Goal: Information Seeking & Learning: Learn about a topic

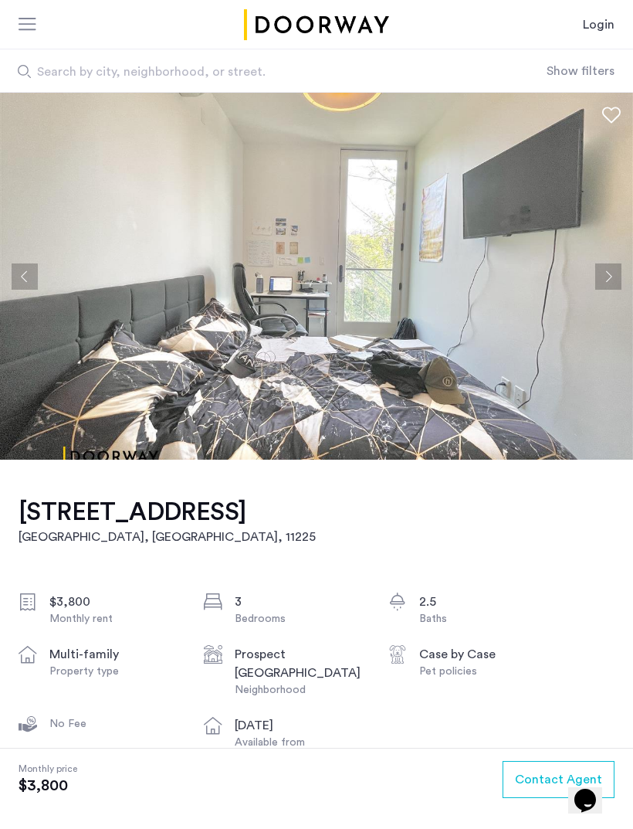
click at [614, 281] on button "Next apartment" at bounding box center [609, 276] width 26 height 26
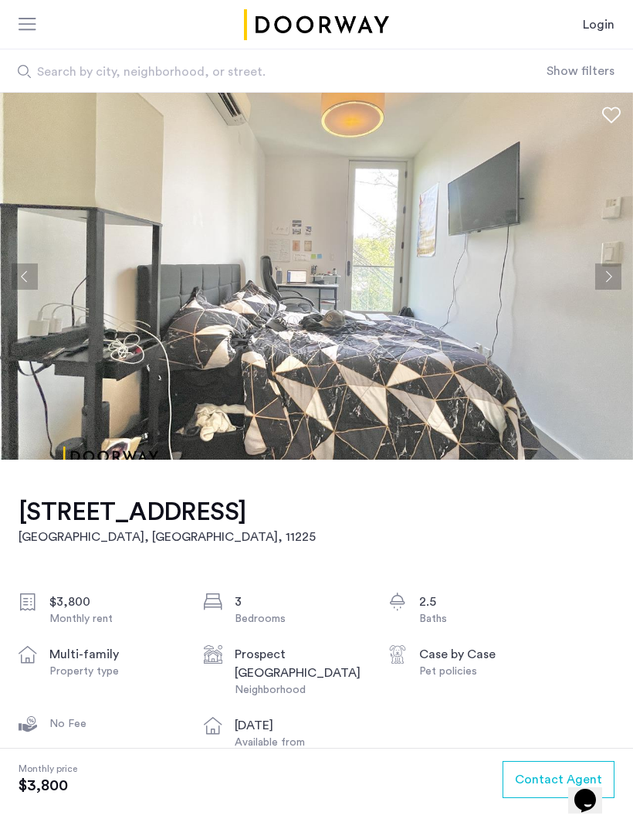
click at [613, 273] on button "Next apartment" at bounding box center [609, 276] width 26 height 26
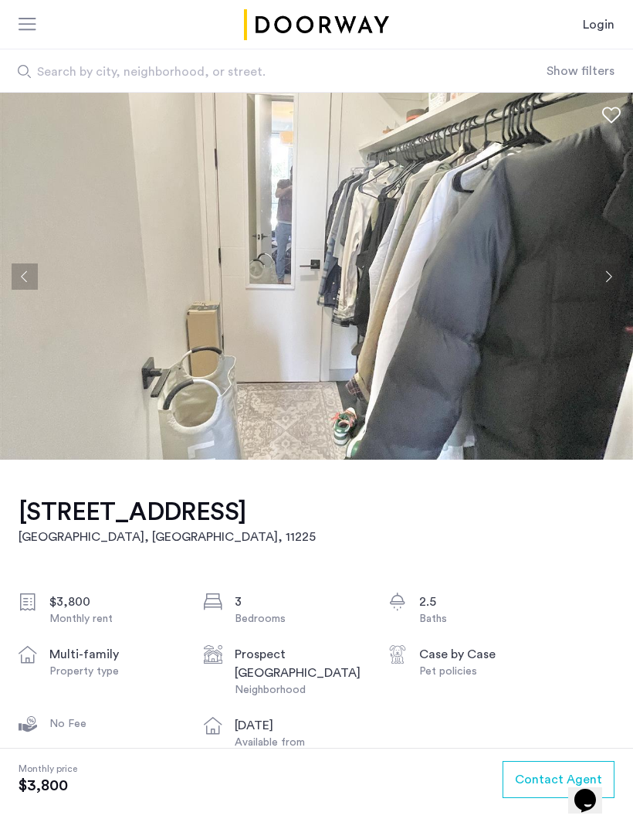
click at [608, 274] on button "Next apartment" at bounding box center [609, 276] width 26 height 26
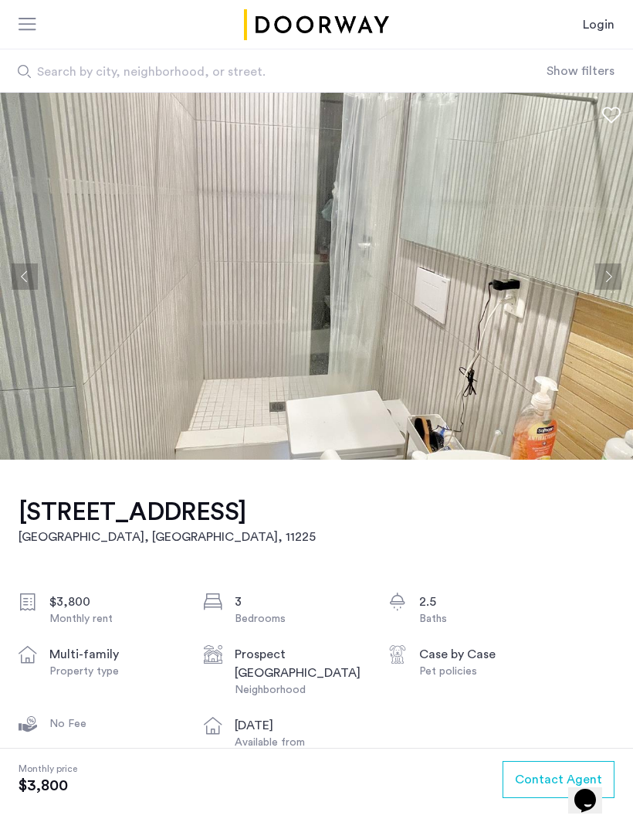
click at [609, 273] on button "Next apartment" at bounding box center [609, 276] width 26 height 26
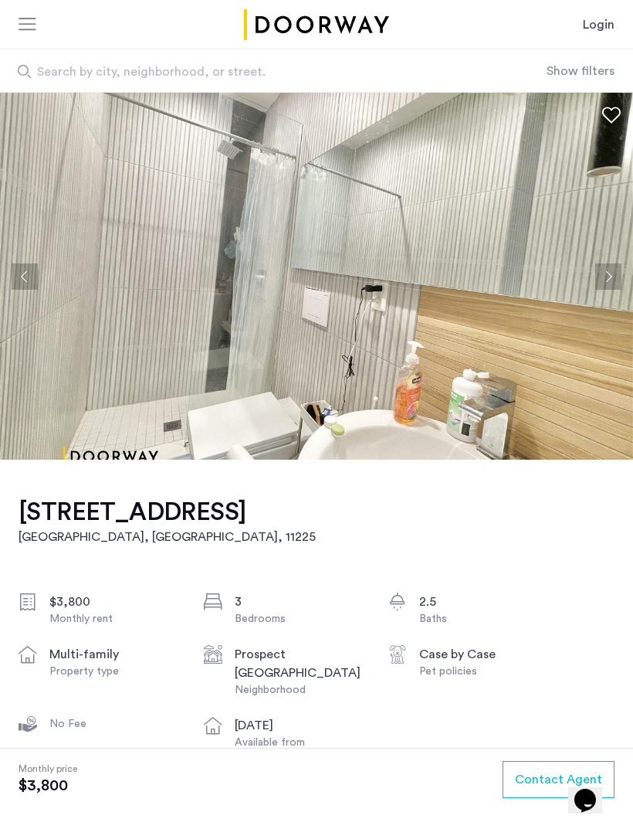
click at [614, 266] on button "Next apartment" at bounding box center [609, 276] width 26 height 26
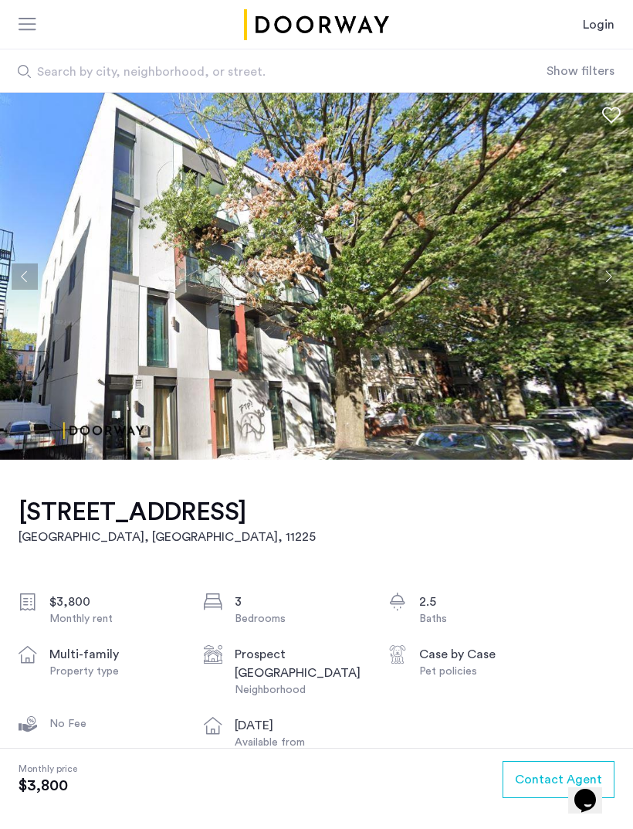
click at [612, 266] on button "Next apartment" at bounding box center [609, 276] width 26 height 26
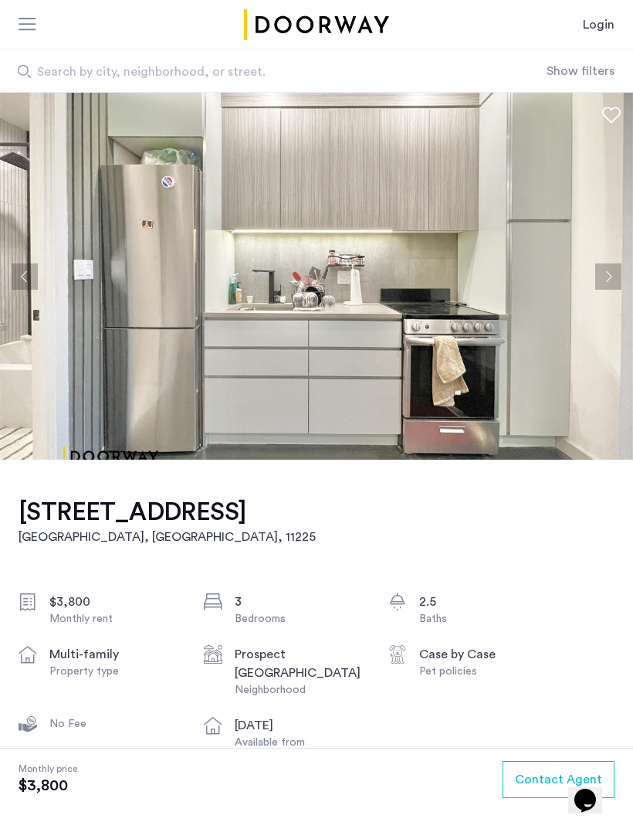
click at [616, 268] on button "Next apartment" at bounding box center [609, 276] width 26 height 26
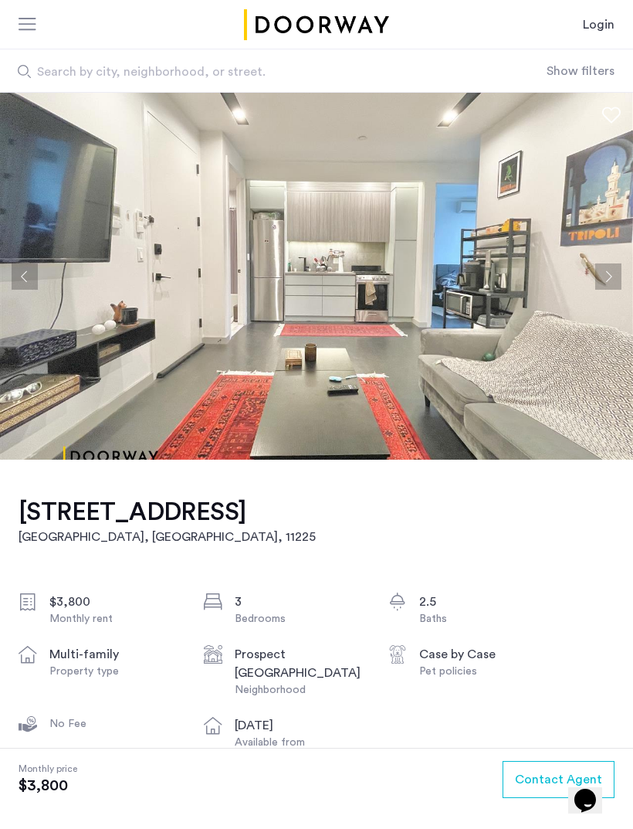
click at [609, 276] on button "Next apartment" at bounding box center [609, 276] width 26 height 26
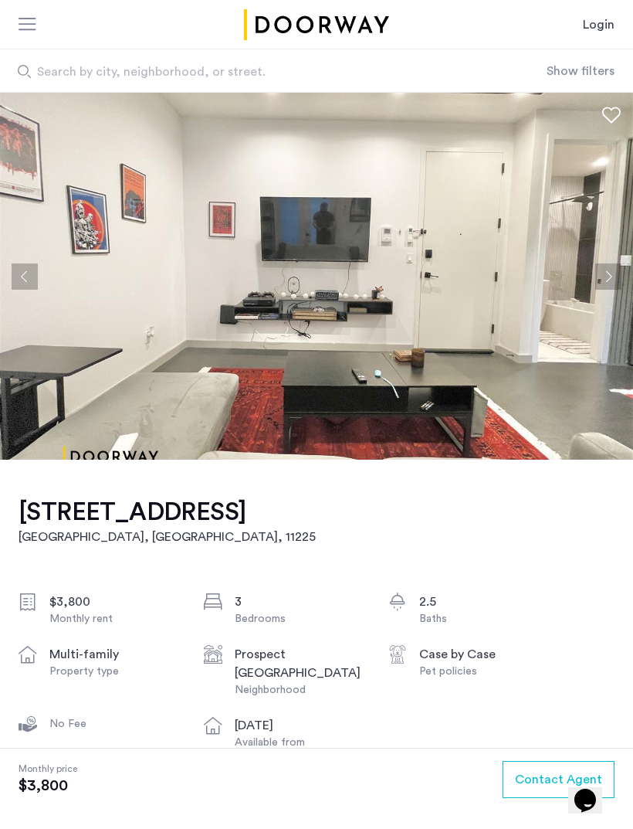
click at [607, 277] on button "Next apartment" at bounding box center [609, 276] width 26 height 26
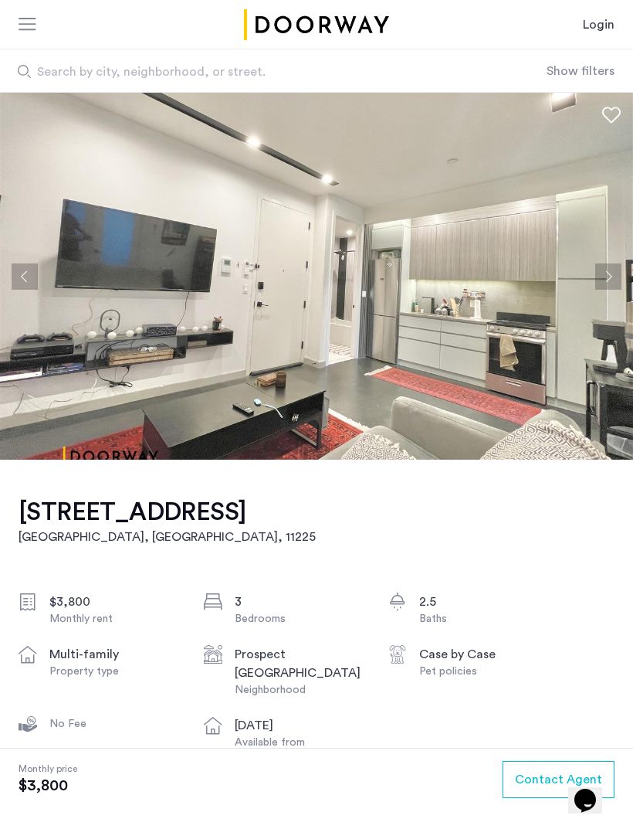
click at [607, 278] on button "Next apartment" at bounding box center [609, 276] width 26 height 26
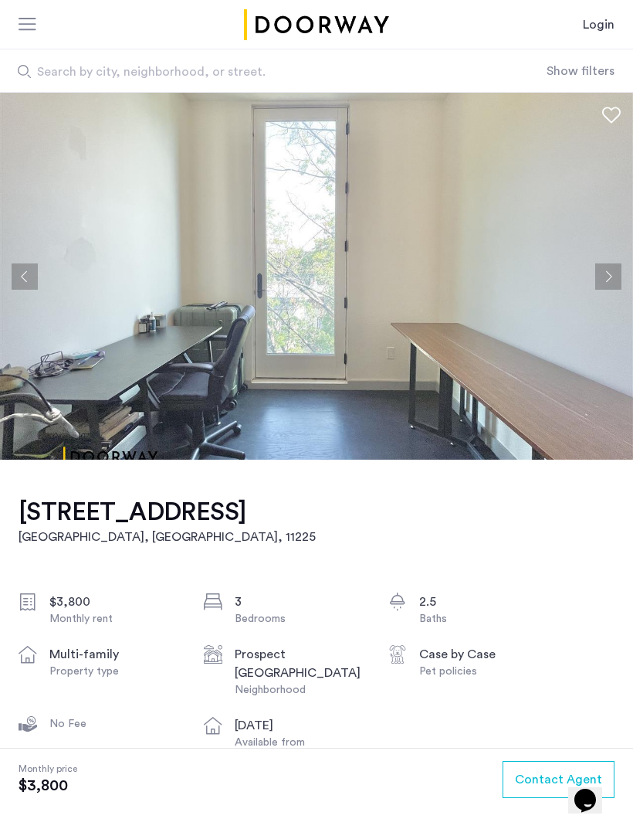
click at [607, 278] on button "Next apartment" at bounding box center [609, 276] width 26 height 26
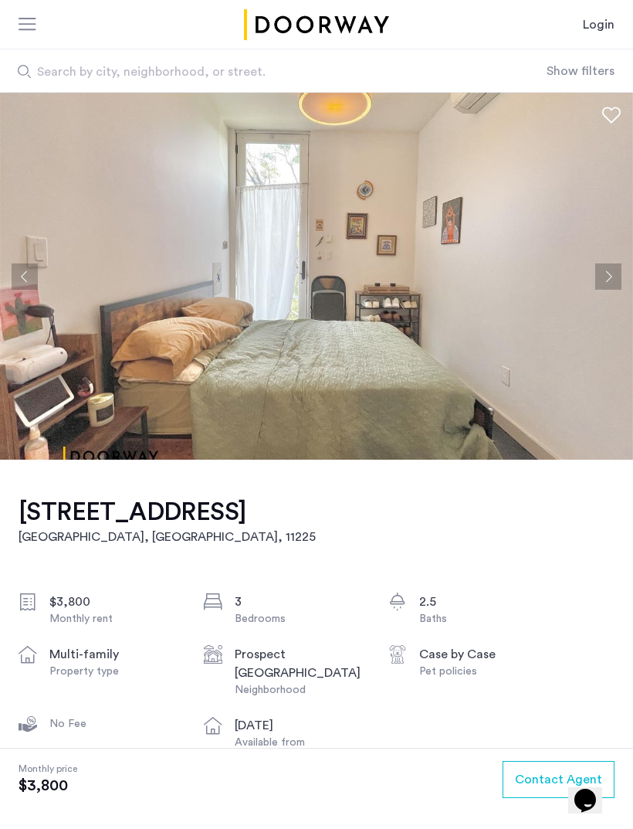
click at [608, 280] on button "Next apartment" at bounding box center [609, 276] width 26 height 26
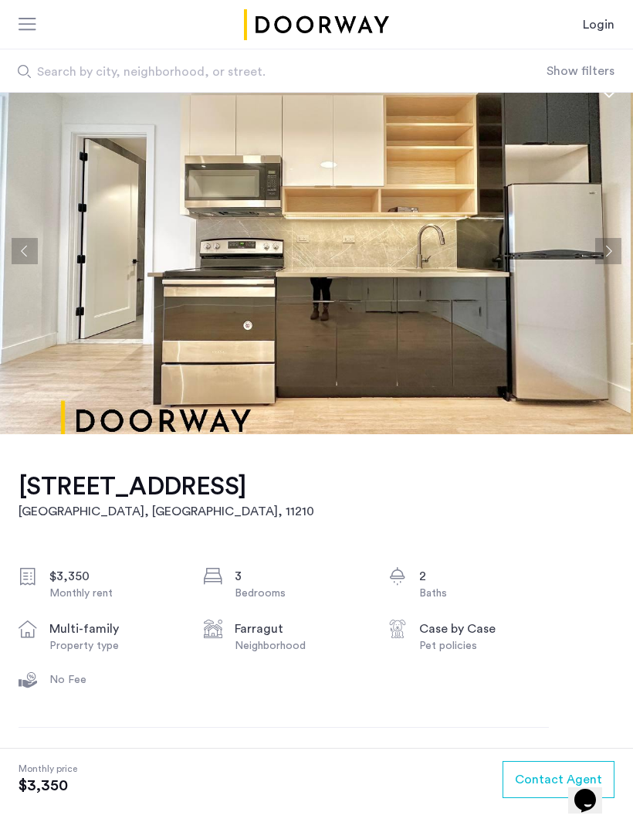
scroll to position [26, 0]
click at [613, 246] on button "Next apartment" at bounding box center [609, 250] width 26 height 26
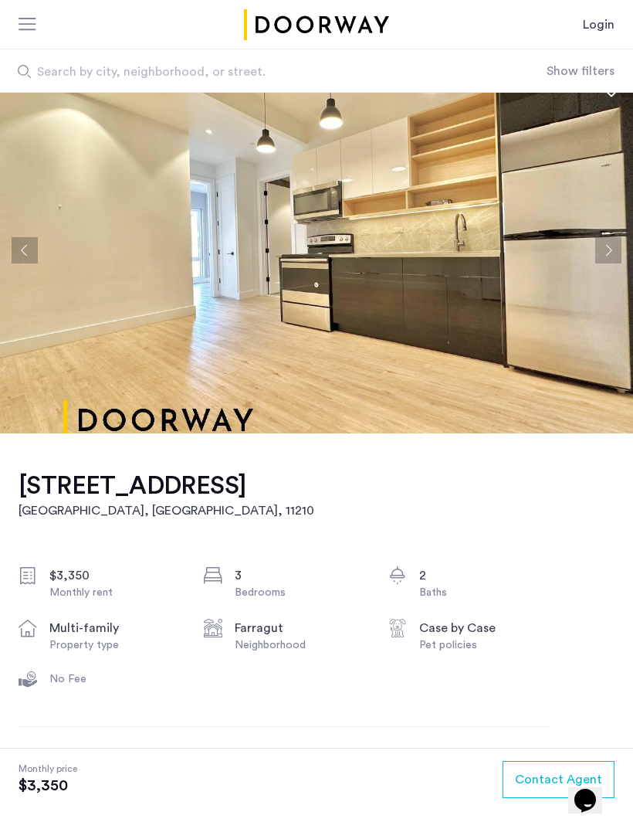
click at [614, 256] on button "Next apartment" at bounding box center [609, 250] width 26 height 26
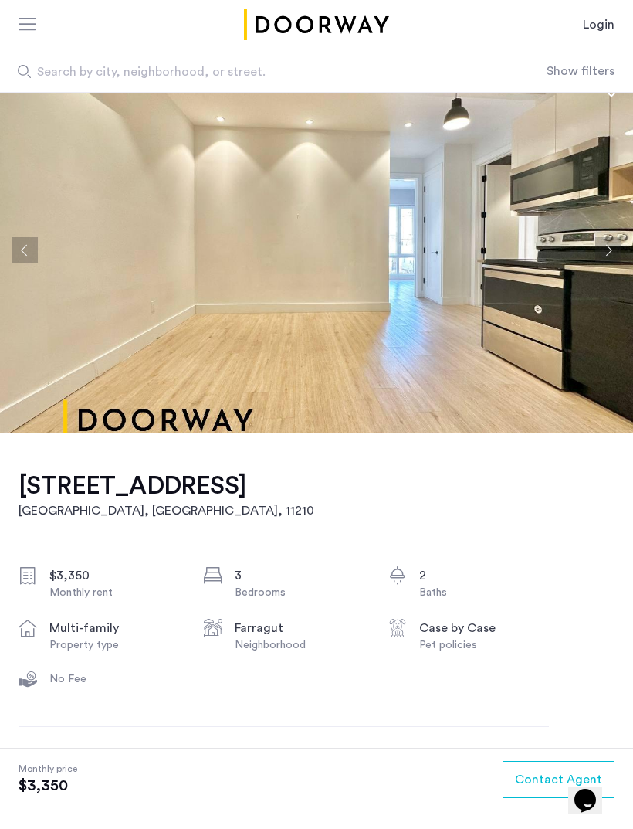
click at [614, 255] on button "Next apartment" at bounding box center [609, 250] width 26 height 26
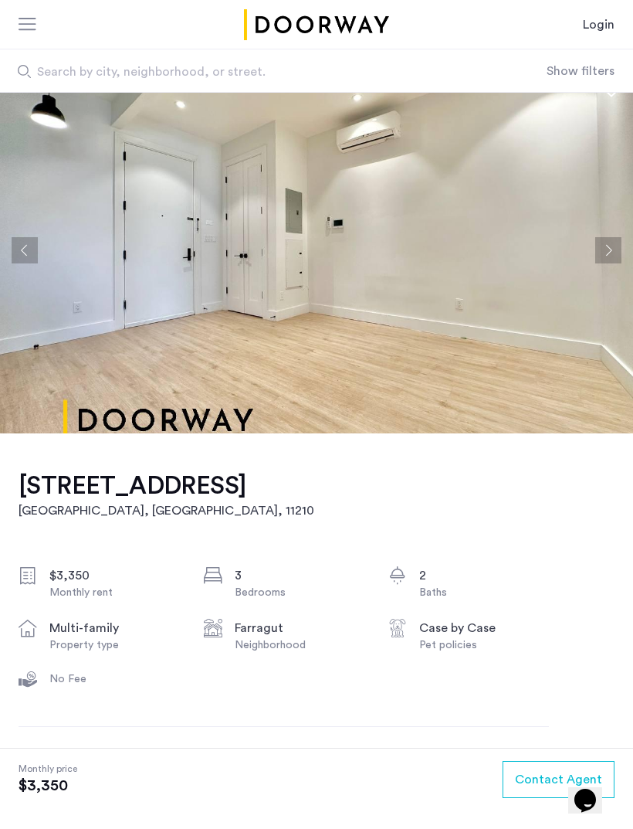
click at [613, 255] on button "Next apartment" at bounding box center [609, 250] width 26 height 26
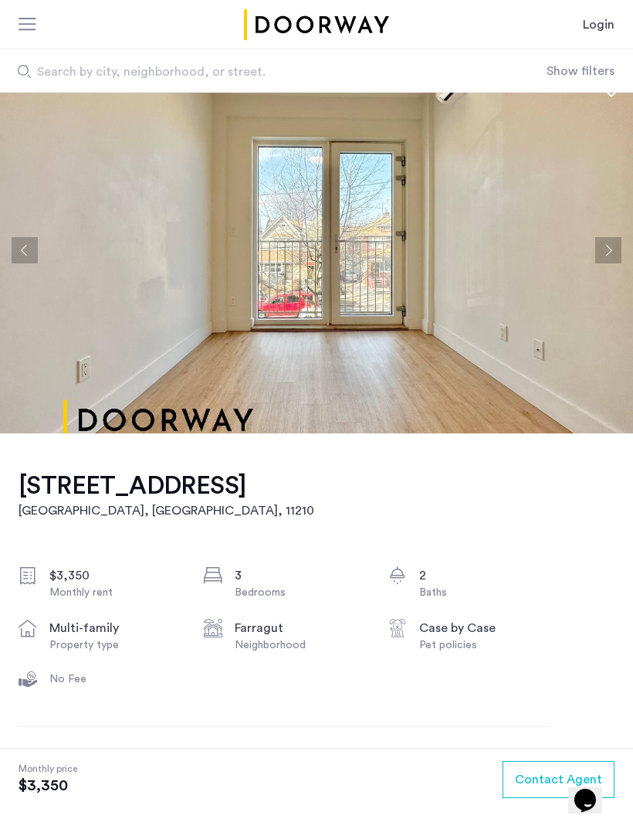
click at [615, 257] on button "Next apartment" at bounding box center [609, 250] width 26 height 26
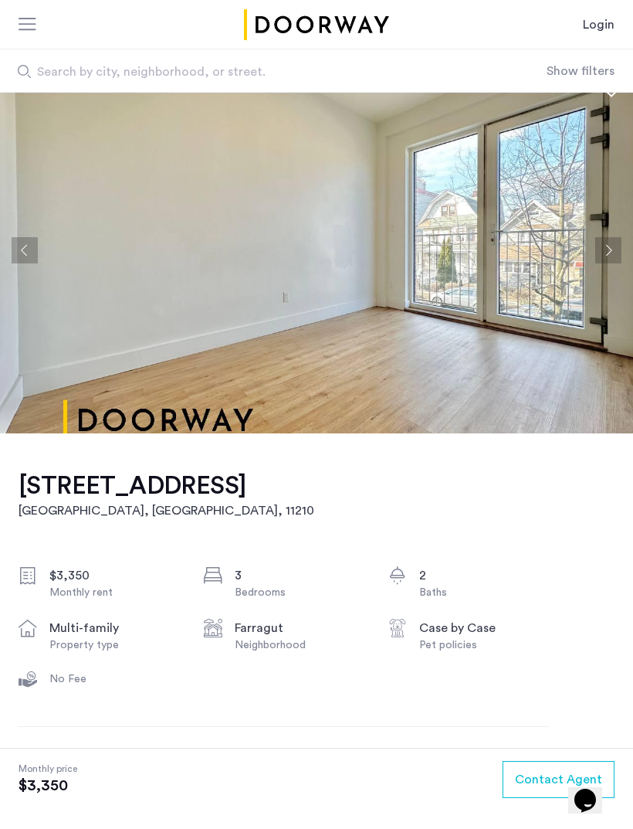
click at [612, 249] on button "Next apartment" at bounding box center [609, 250] width 26 height 26
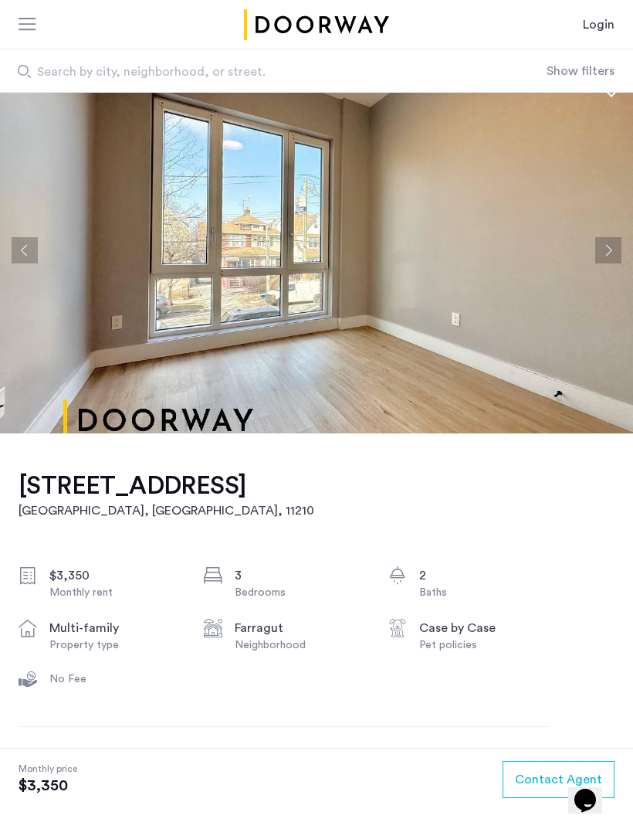
click at [613, 243] on button "Next apartment" at bounding box center [609, 250] width 26 height 26
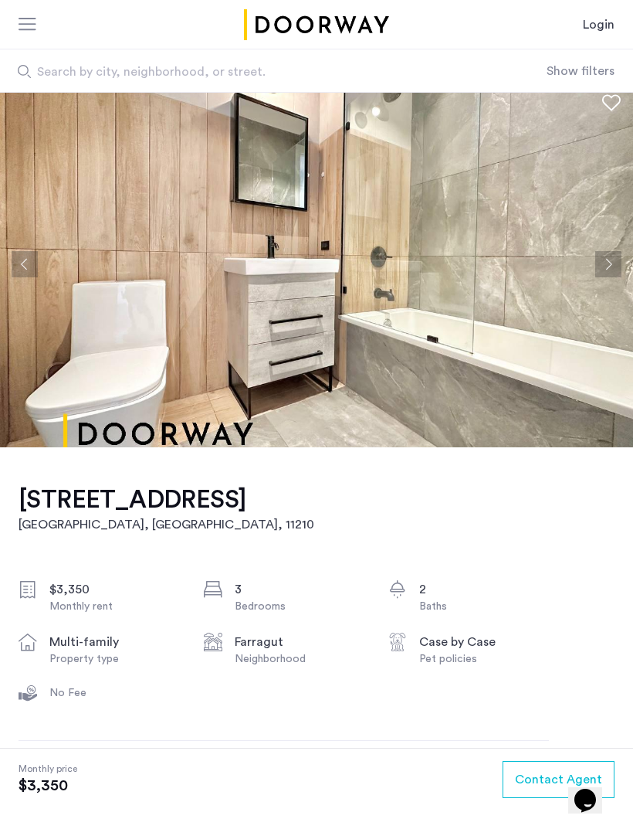
scroll to position [0, 0]
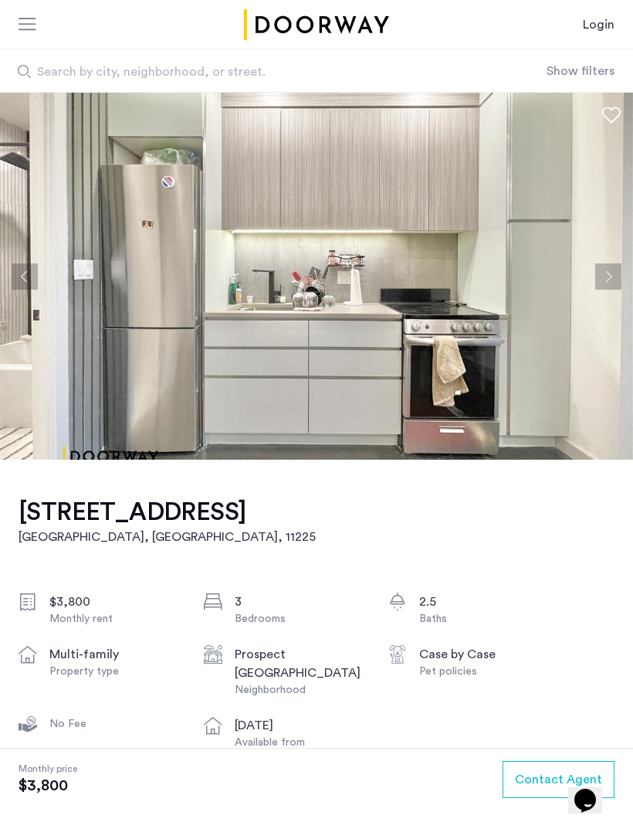
click at [612, 275] on button "Next apartment" at bounding box center [609, 276] width 26 height 26
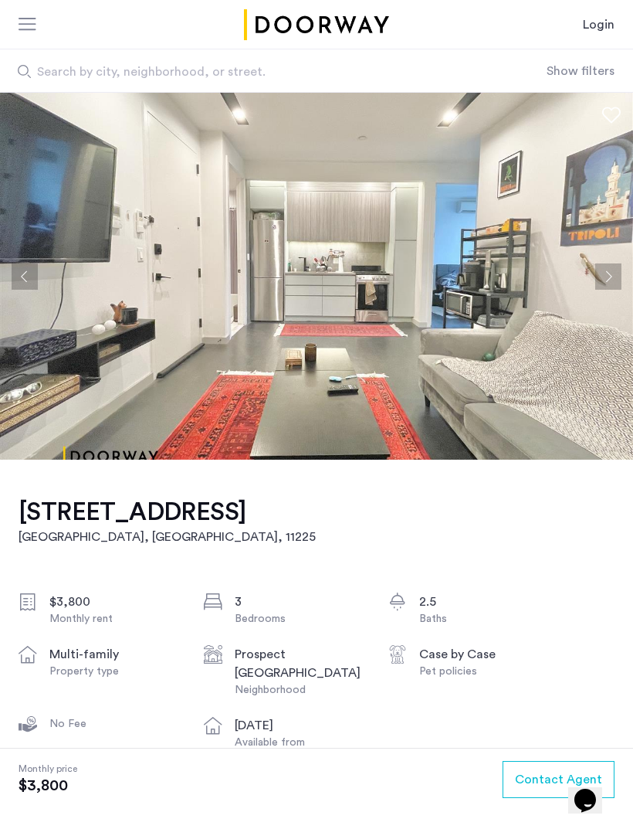
click at [615, 283] on button "Next apartment" at bounding box center [609, 276] width 26 height 26
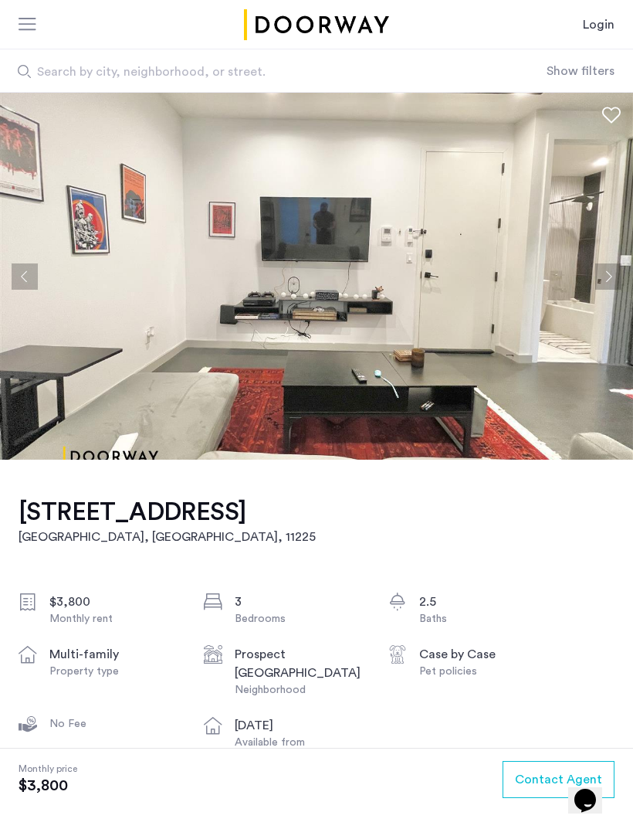
click at [614, 284] on button "Next apartment" at bounding box center [609, 276] width 26 height 26
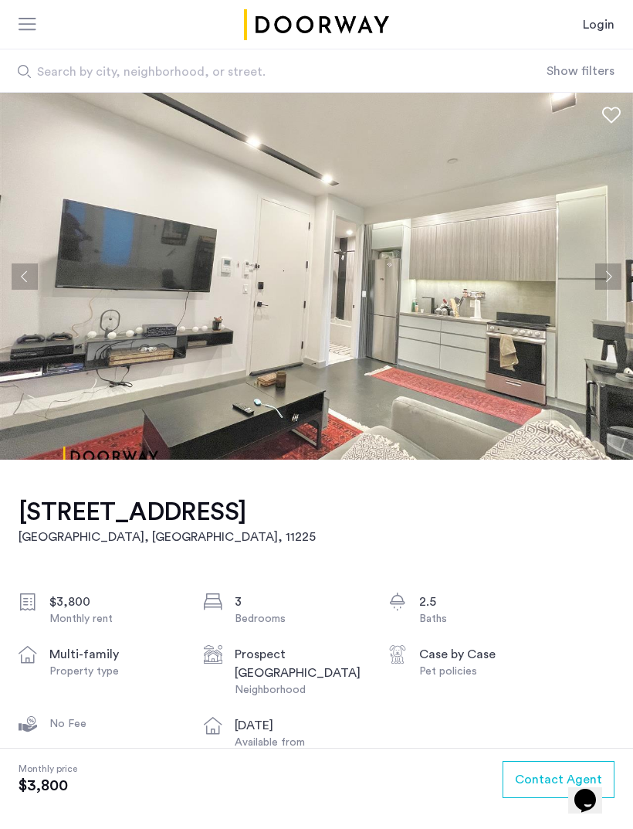
click at [611, 284] on button "Next apartment" at bounding box center [609, 276] width 26 height 26
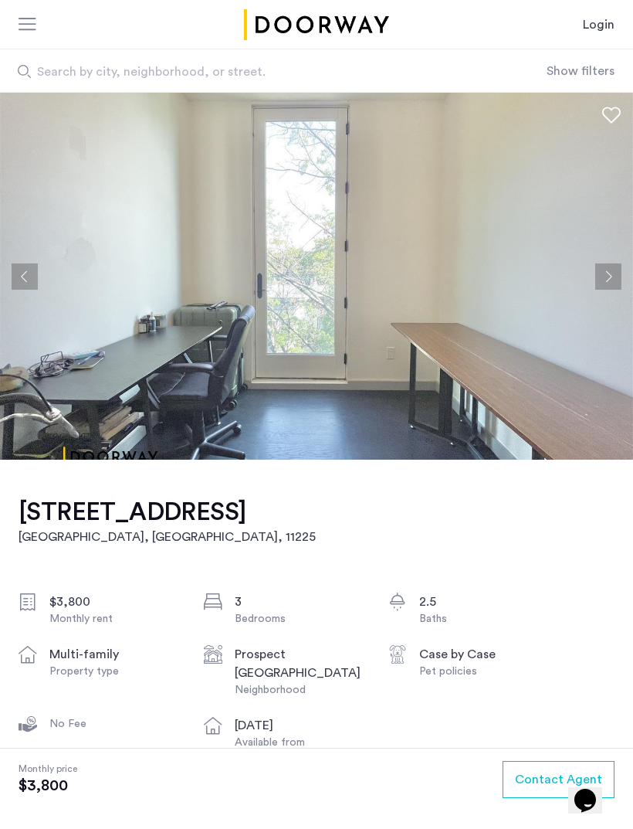
click at [609, 286] on button "Next apartment" at bounding box center [609, 276] width 26 height 26
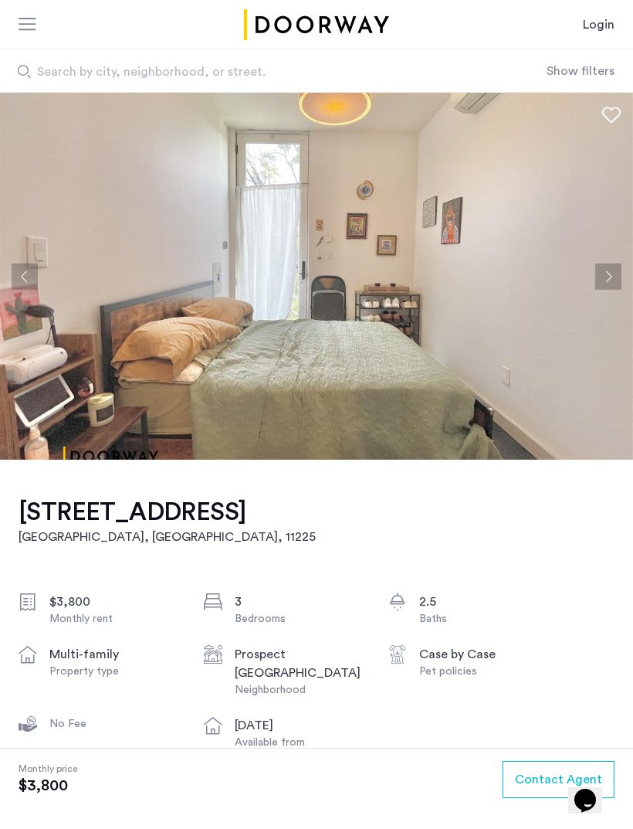
click at [609, 289] on button "Next apartment" at bounding box center [609, 276] width 26 height 26
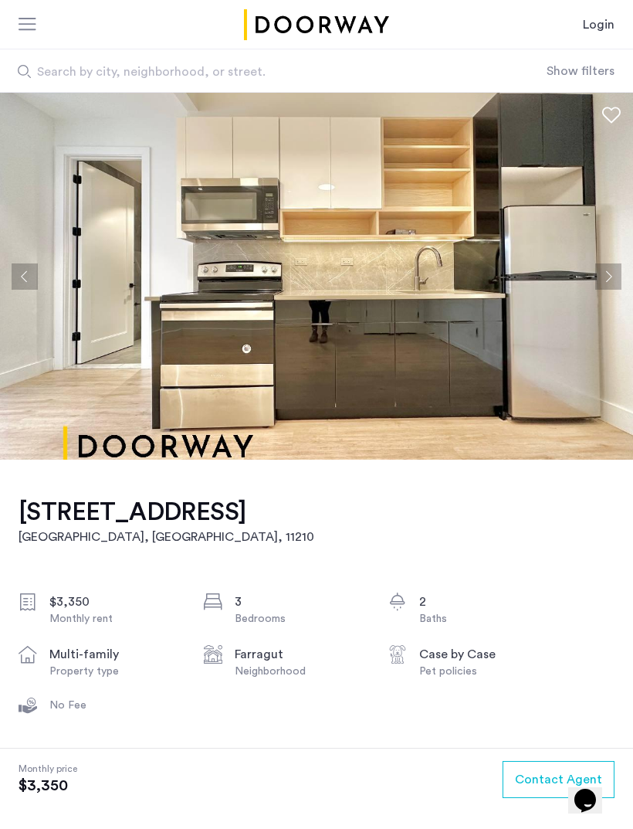
click at [616, 278] on button "Next apartment" at bounding box center [609, 276] width 26 height 26
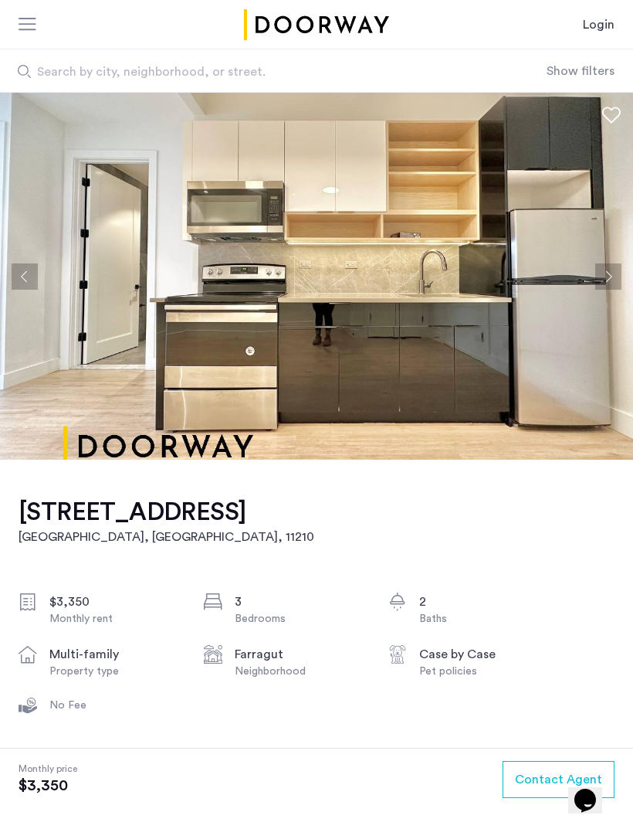
click at [613, 278] on button "Next apartment" at bounding box center [609, 276] width 26 height 26
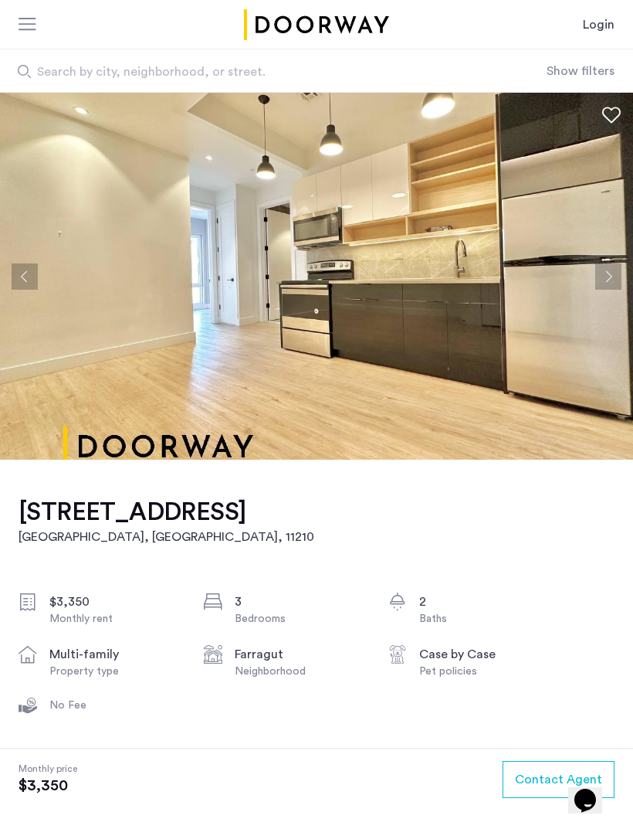
click at [609, 283] on button "Next apartment" at bounding box center [609, 276] width 26 height 26
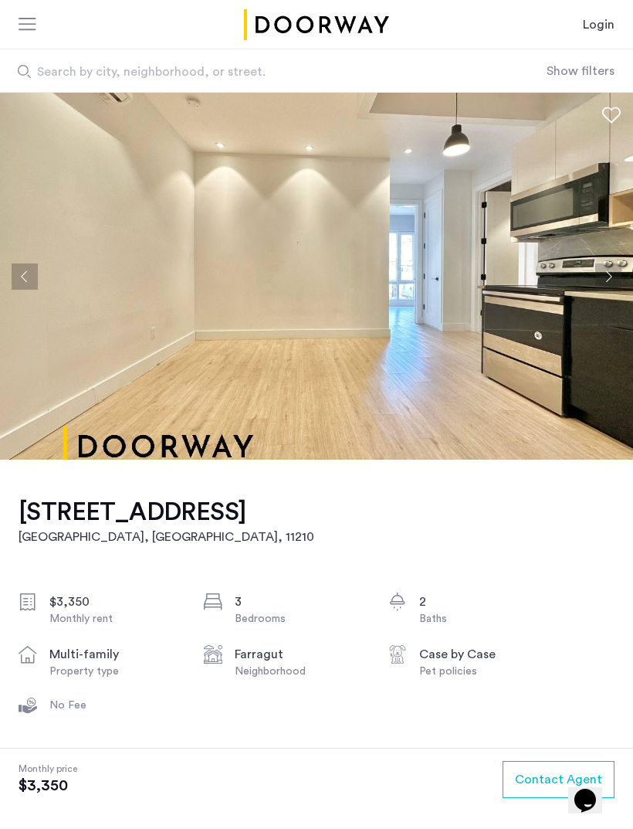
click at [609, 284] on button "Next apartment" at bounding box center [609, 276] width 26 height 26
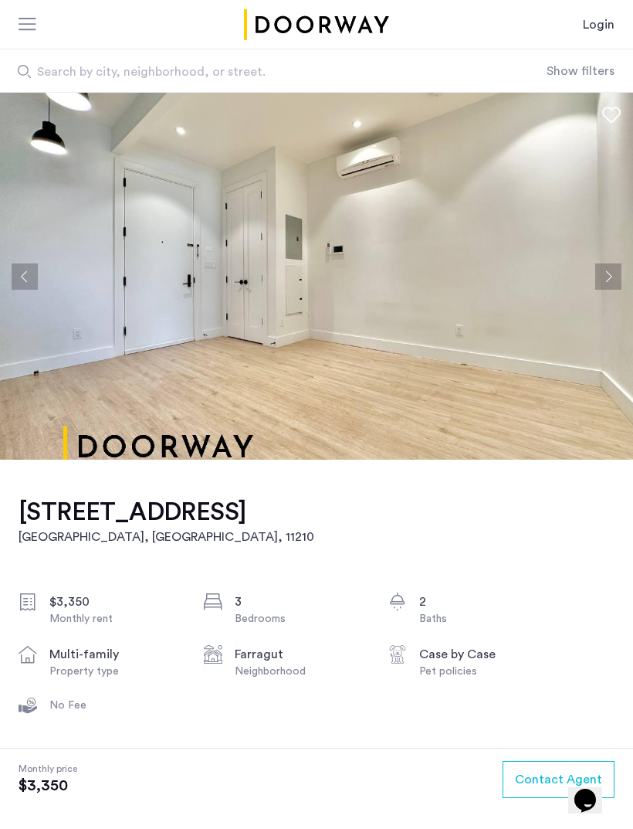
click at [605, 284] on button "Next apartment" at bounding box center [609, 276] width 26 height 26
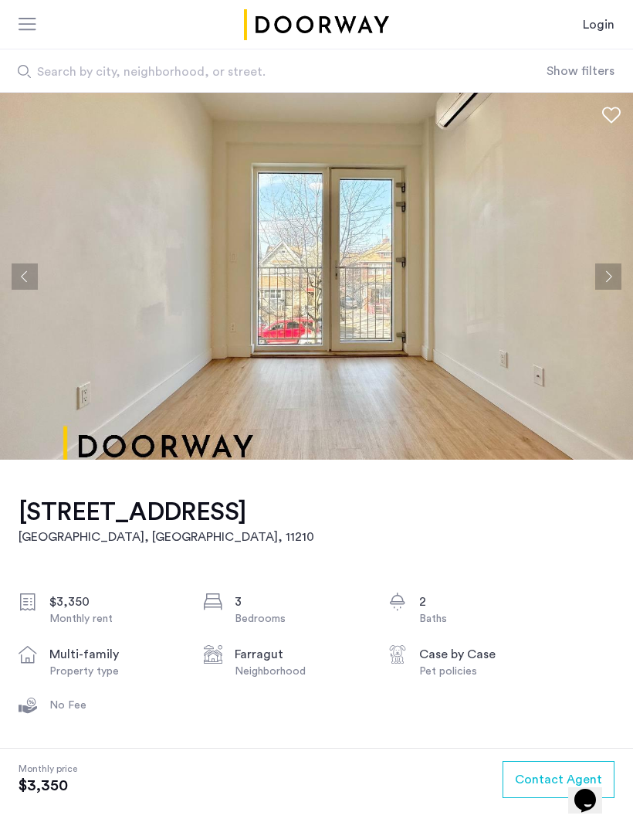
click at [605, 285] on button "Next apartment" at bounding box center [609, 276] width 26 height 26
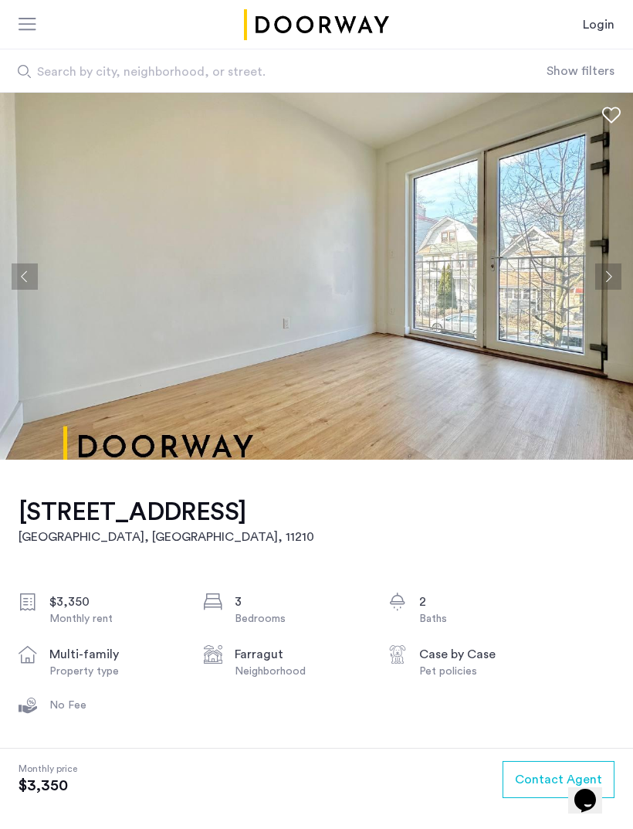
click at [606, 284] on button "Next apartment" at bounding box center [609, 276] width 26 height 26
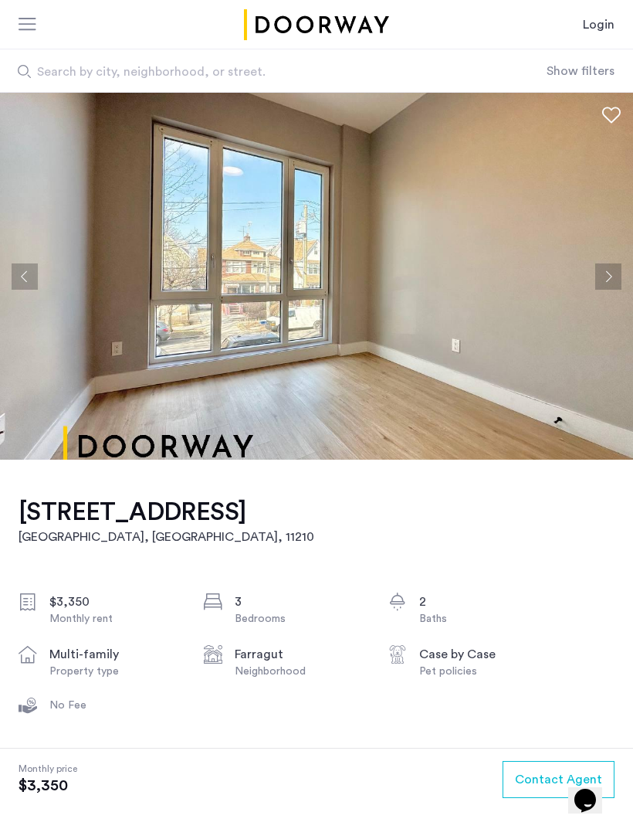
click at [608, 289] on button "Next apartment" at bounding box center [609, 276] width 26 height 26
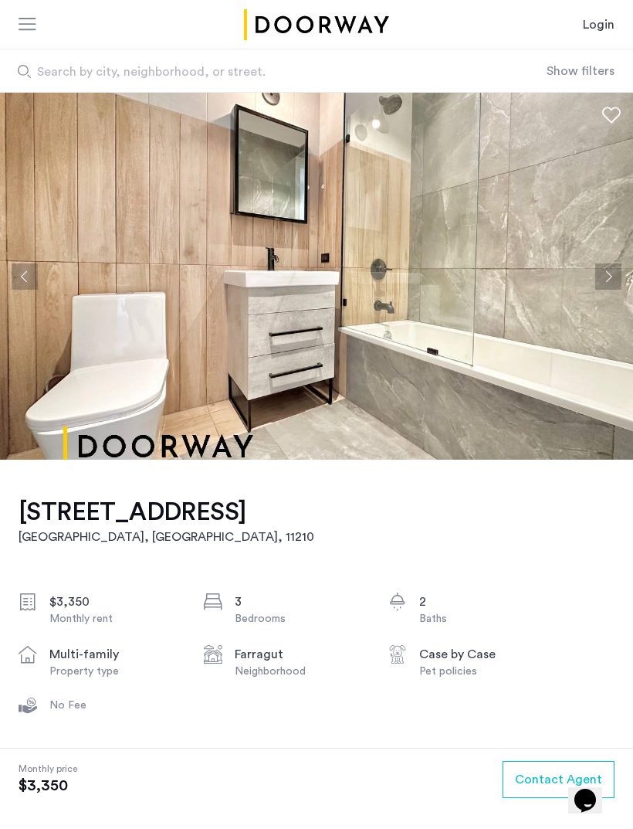
click at [612, 294] on img at bounding box center [316, 276] width 633 height 367
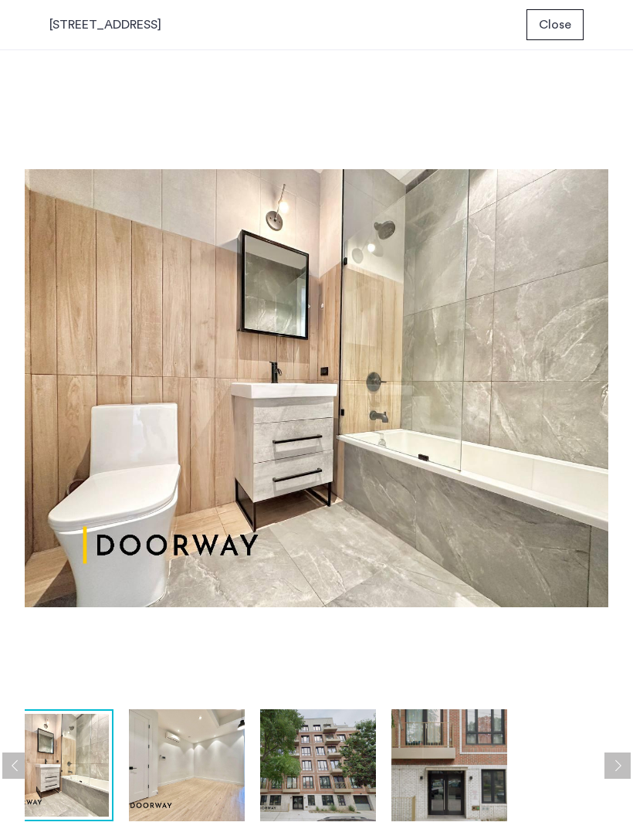
click at [548, 35] on button "Close" at bounding box center [555, 24] width 57 height 31
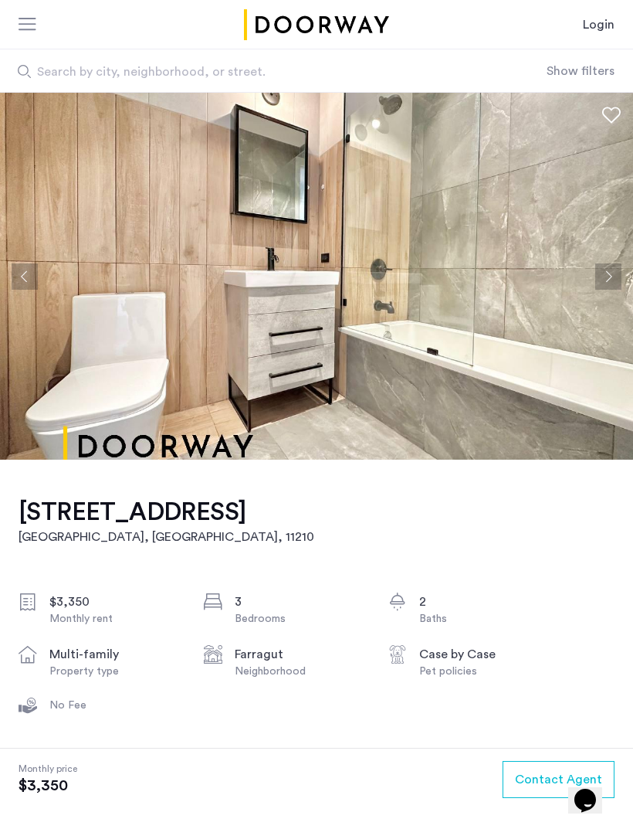
click at [609, 284] on button "Next apartment" at bounding box center [609, 276] width 26 height 26
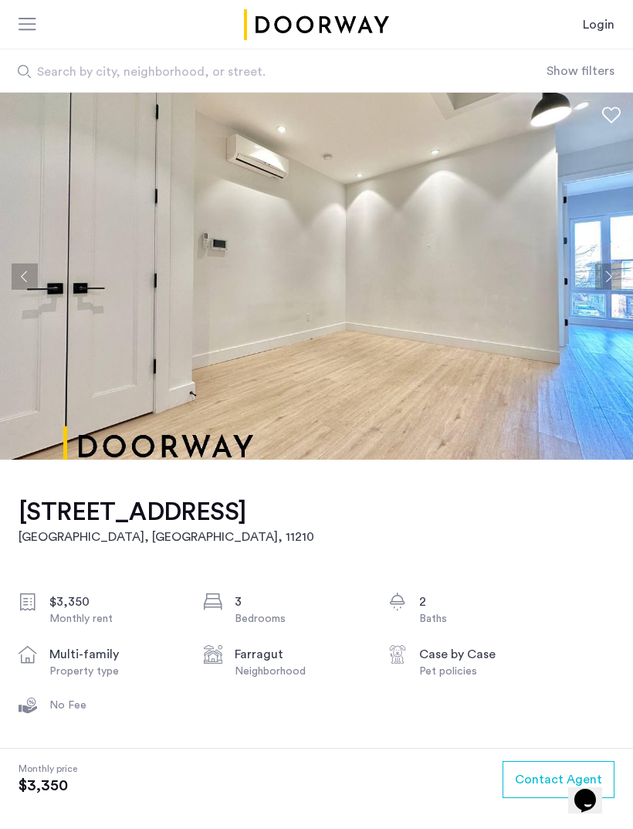
click at [607, 275] on button "Next apartment" at bounding box center [609, 276] width 26 height 26
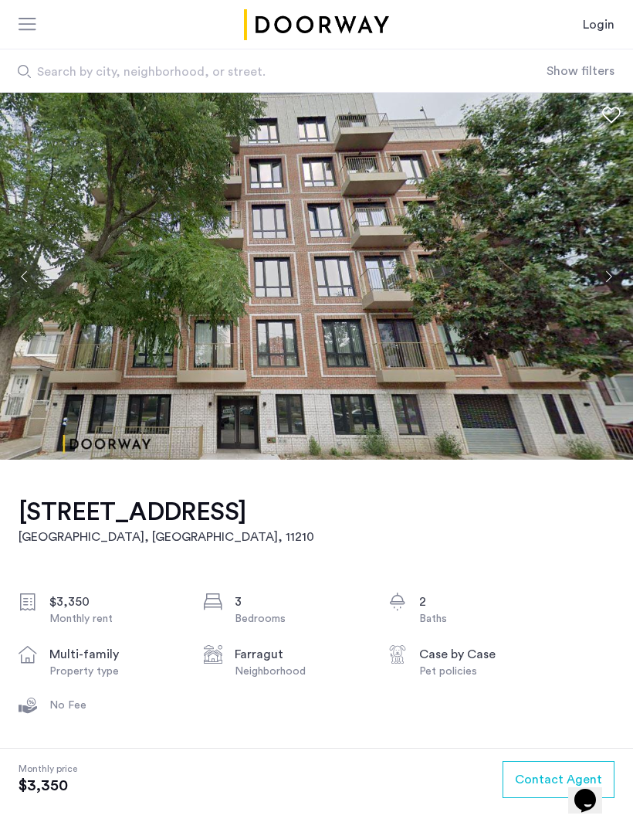
click at [601, 280] on button "Next apartment" at bounding box center [609, 276] width 26 height 26
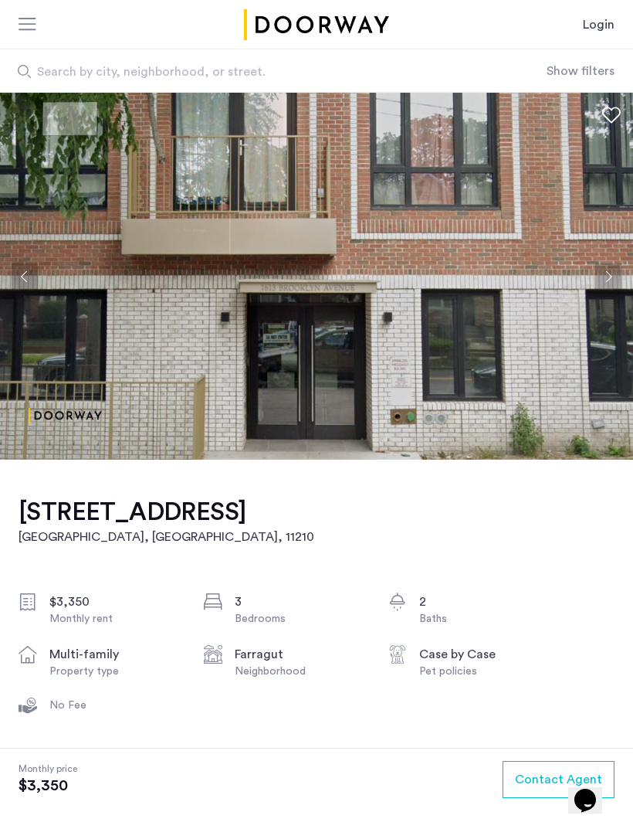
click at [606, 271] on button "Next apartment" at bounding box center [609, 276] width 26 height 26
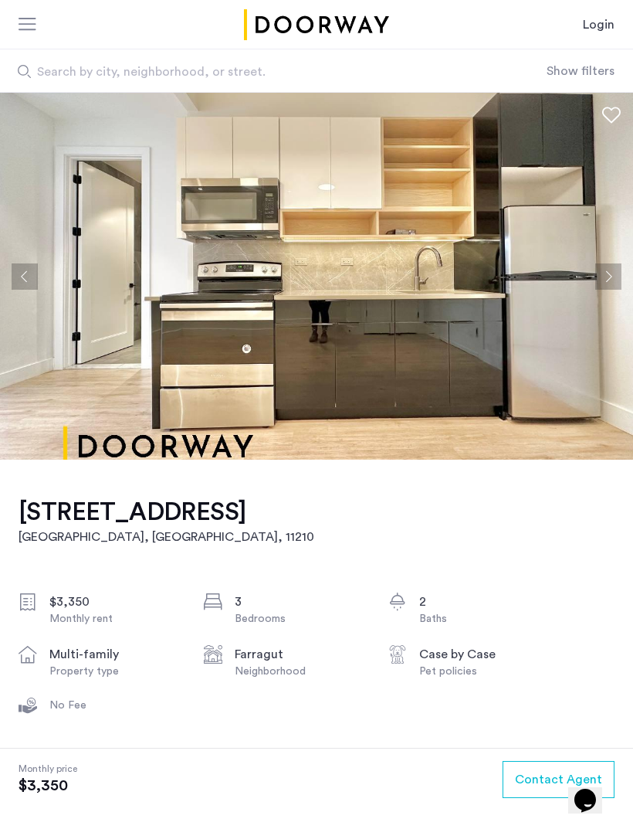
click at [612, 269] on button "Next apartment" at bounding box center [609, 276] width 26 height 26
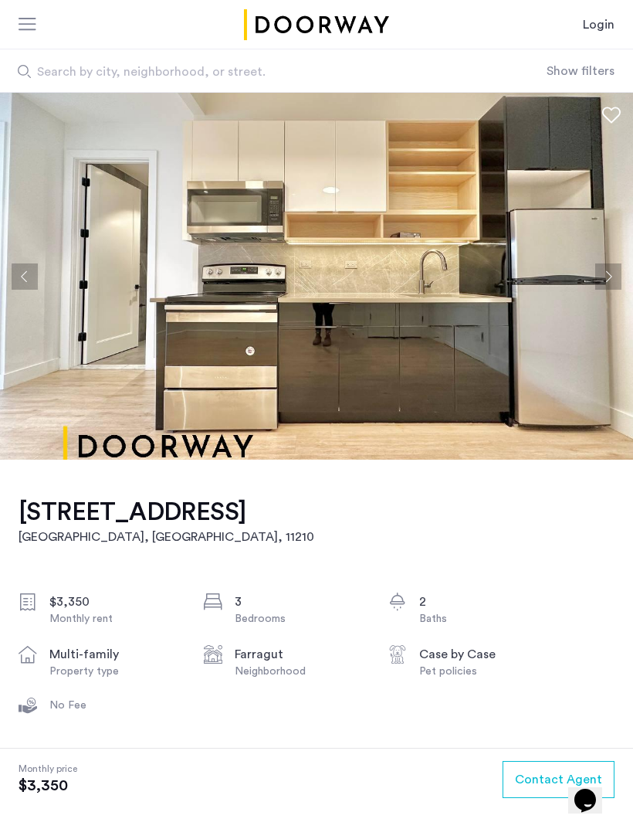
click at [614, 267] on button "Next apartment" at bounding box center [609, 276] width 26 height 26
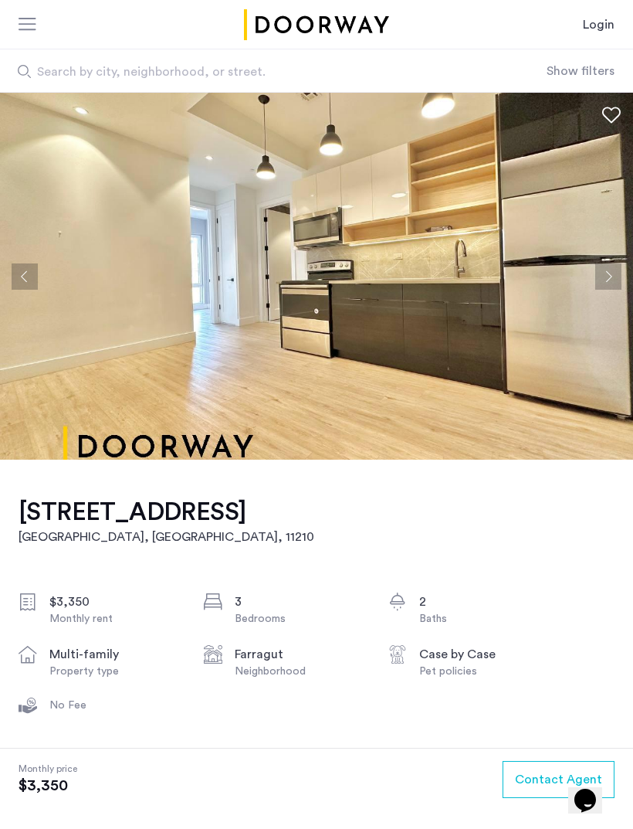
click at [609, 267] on button "Next apartment" at bounding box center [609, 276] width 26 height 26
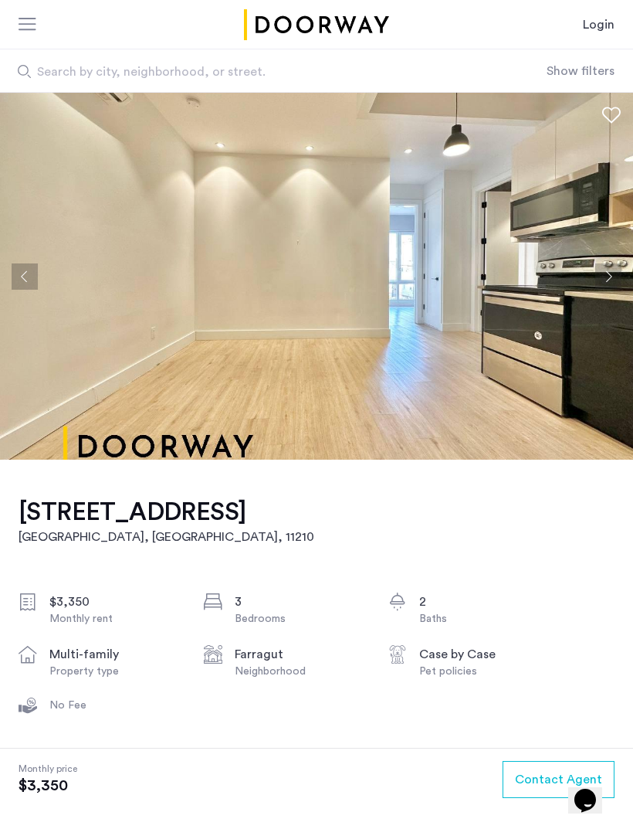
click at [609, 267] on button "Next apartment" at bounding box center [609, 276] width 26 height 26
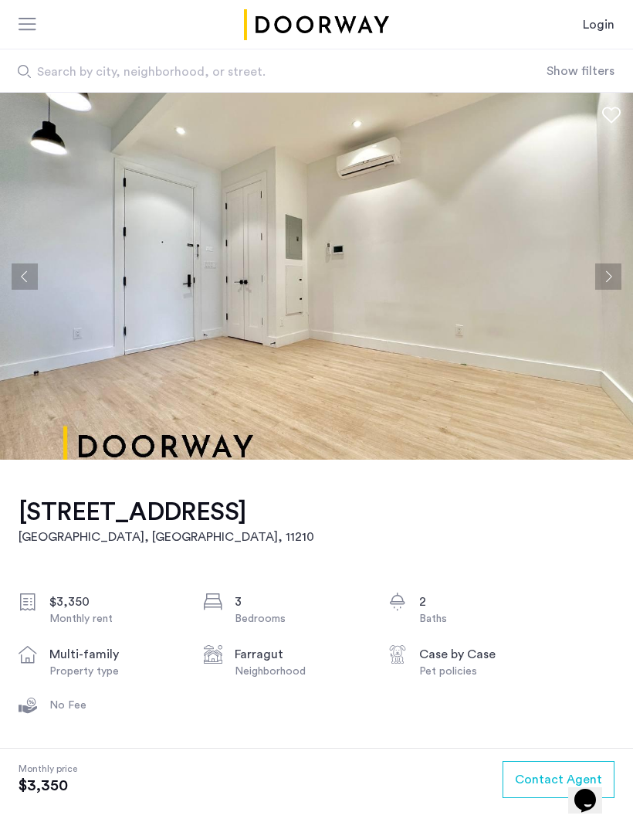
click at [609, 266] on button "Next apartment" at bounding box center [609, 276] width 26 height 26
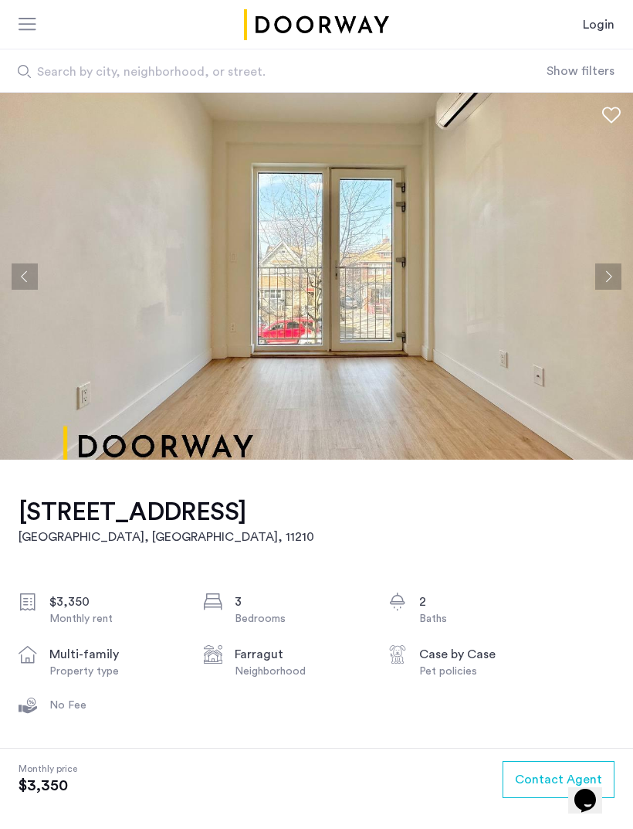
click at [609, 266] on button "Next apartment" at bounding box center [609, 276] width 26 height 26
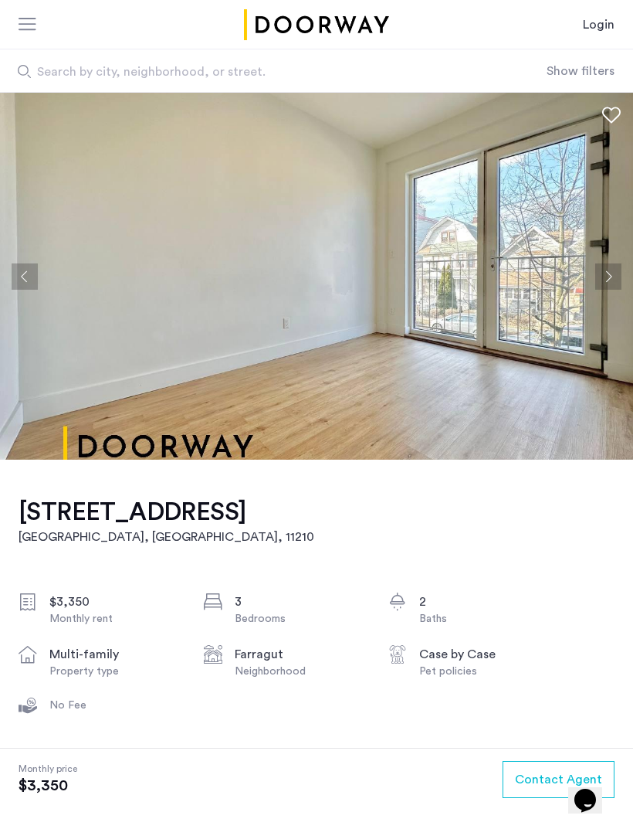
click at [610, 266] on button "Next apartment" at bounding box center [609, 276] width 26 height 26
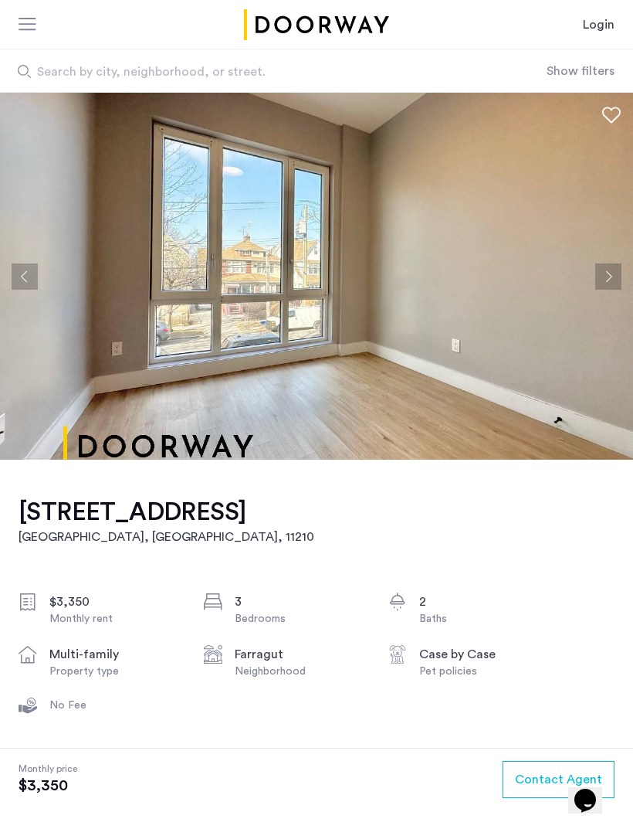
click at [41, 282] on img at bounding box center [316, 276] width 633 height 367
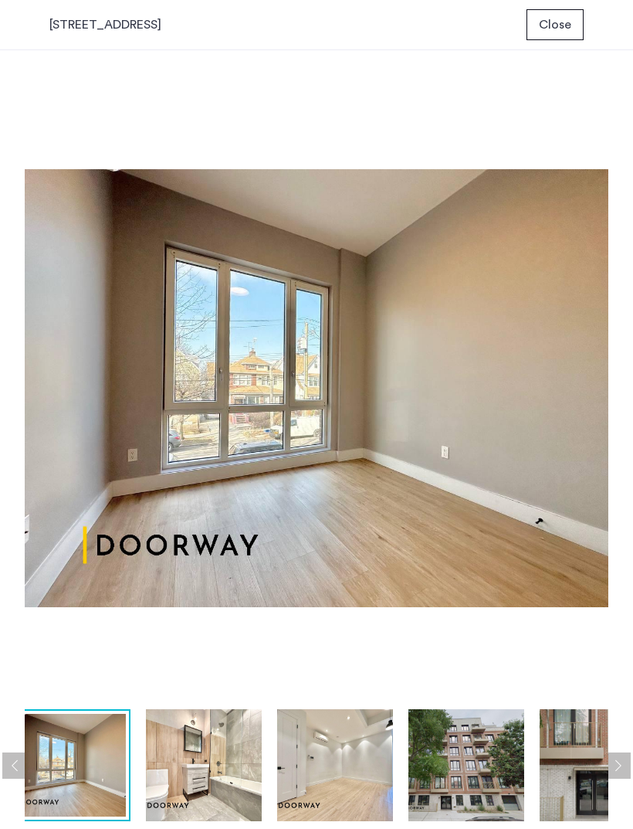
click at [559, 39] on button "Close" at bounding box center [555, 24] width 57 height 31
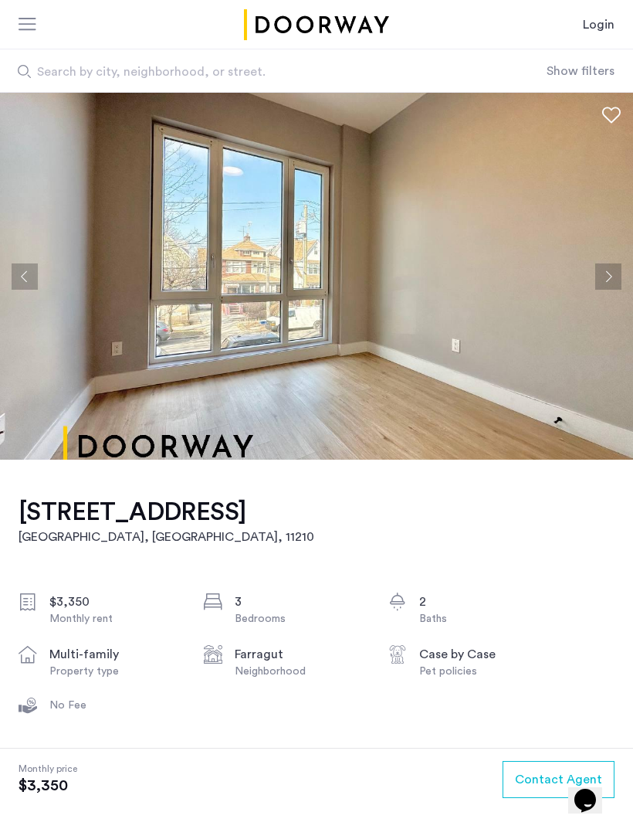
click at [602, 270] on button "Next apartment" at bounding box center [609, 276] width 26 height 26
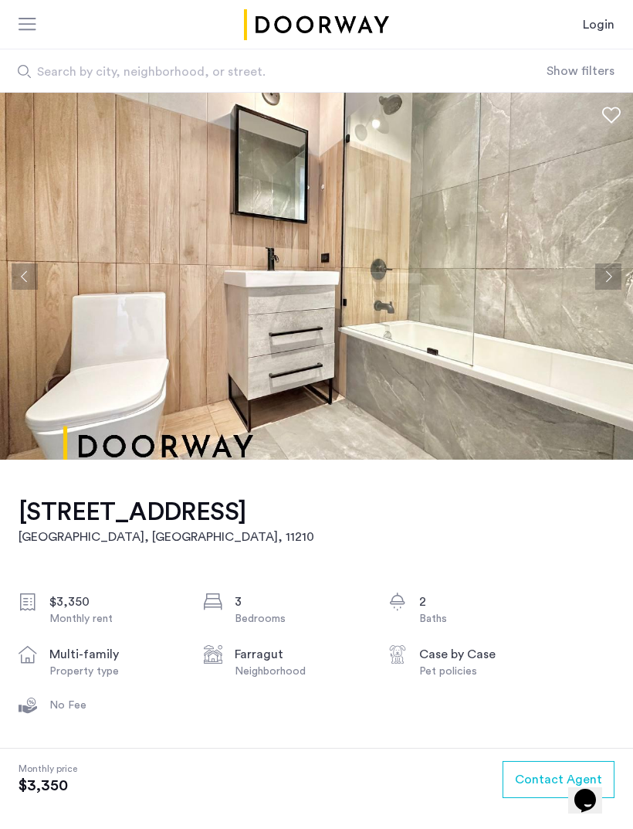
click at [596, 277] on button "Next apartment" at bounding box center [609, 276] width 26 height 26
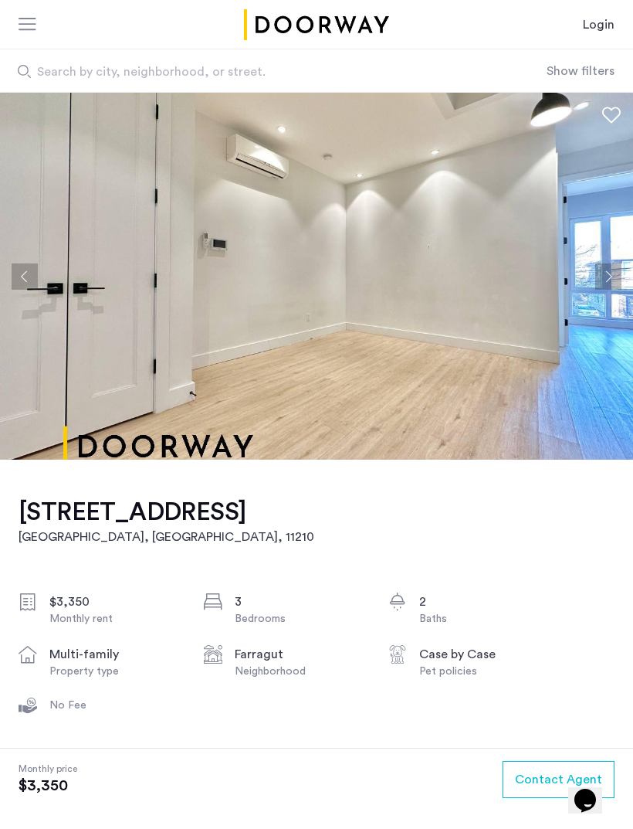
click at [608, 278] on button "Next apartment" at bounding box center [609, 276] width 26 height 26
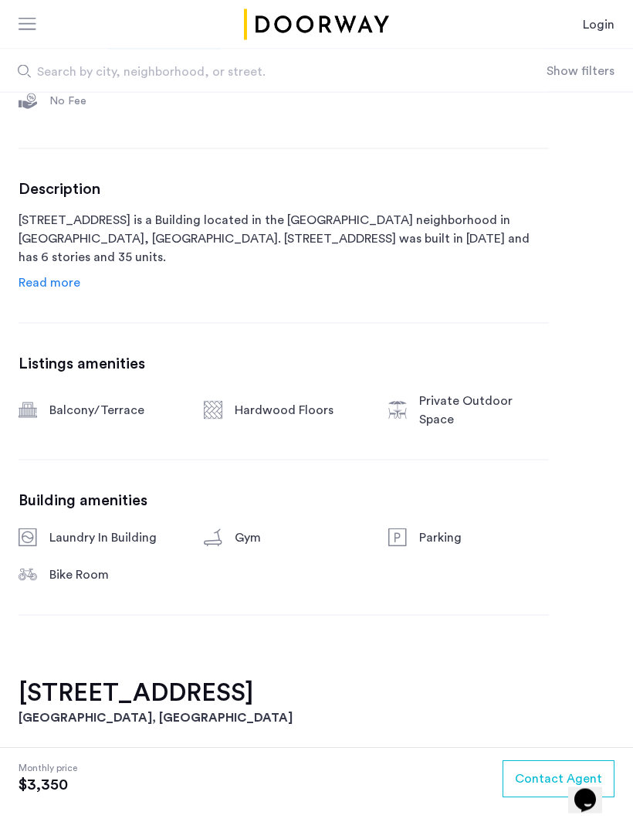
scroll to position [605, 0]
click at [52, 273] on link "Read more" at bounding box center [50, 282] width 62 height 19
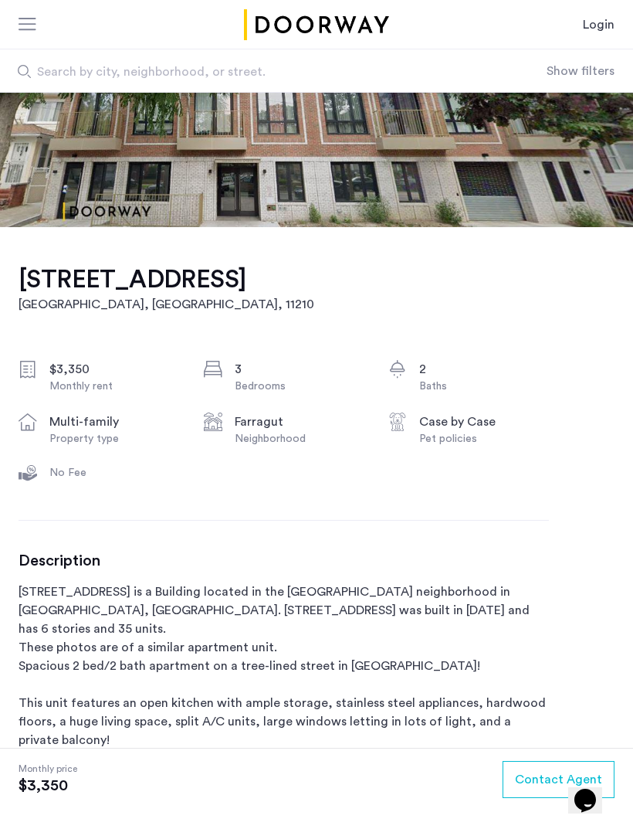
scroll to position [0, 0]
